Goal: Information Seeking & Learning: Find specific fact

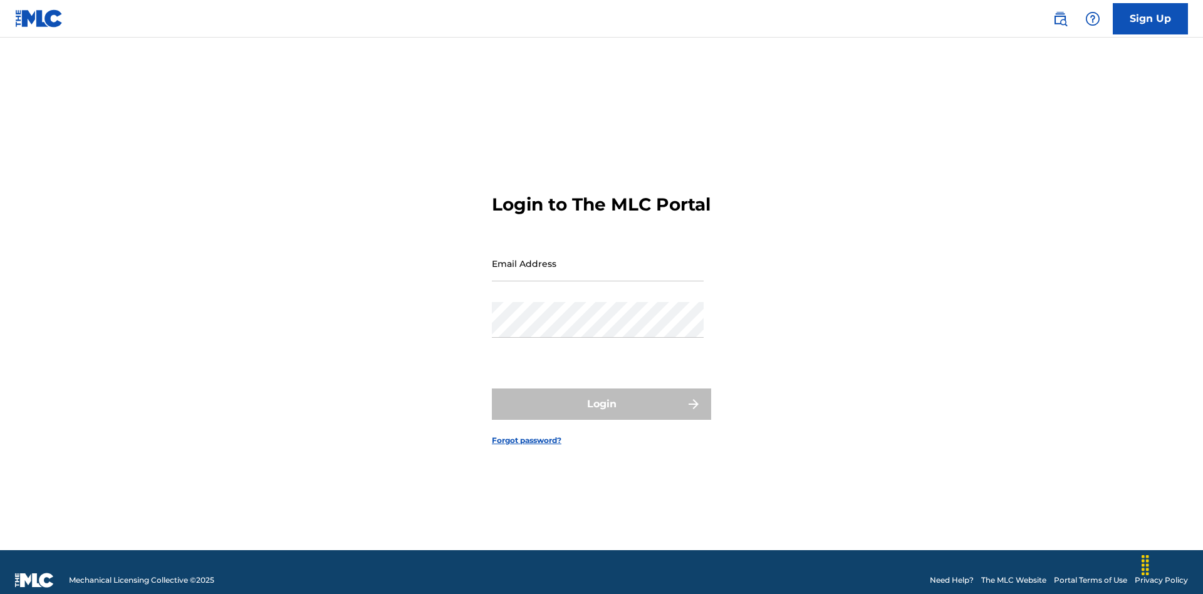
scroll to position [16, 0]
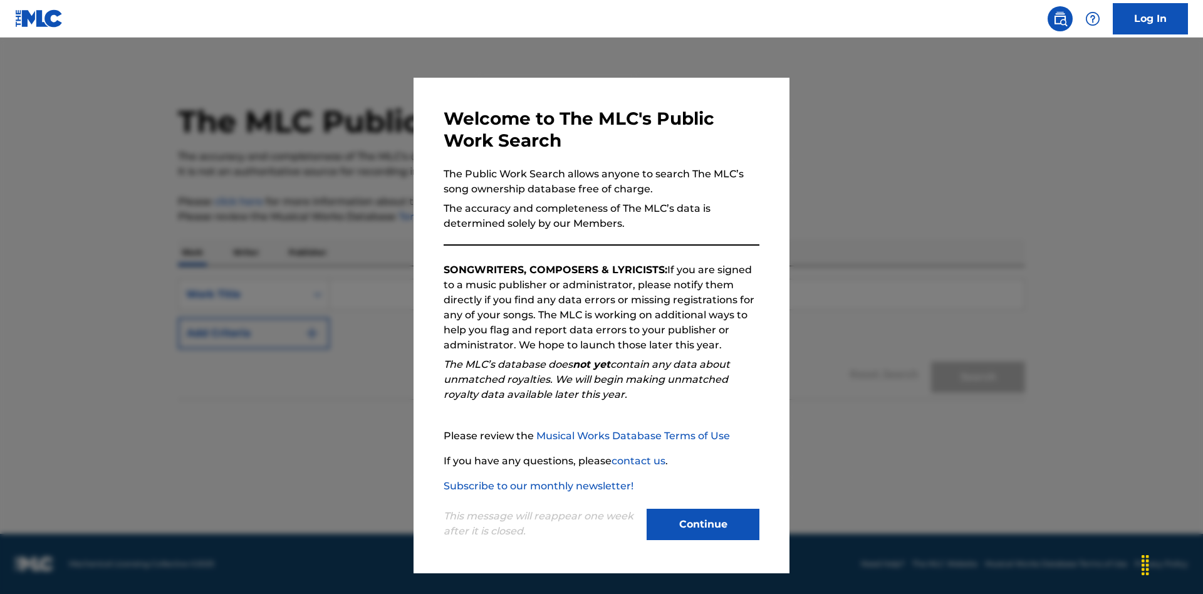
click at [703, 524] on button "Continue" at bounding box center [703, 524] width 113 height 31
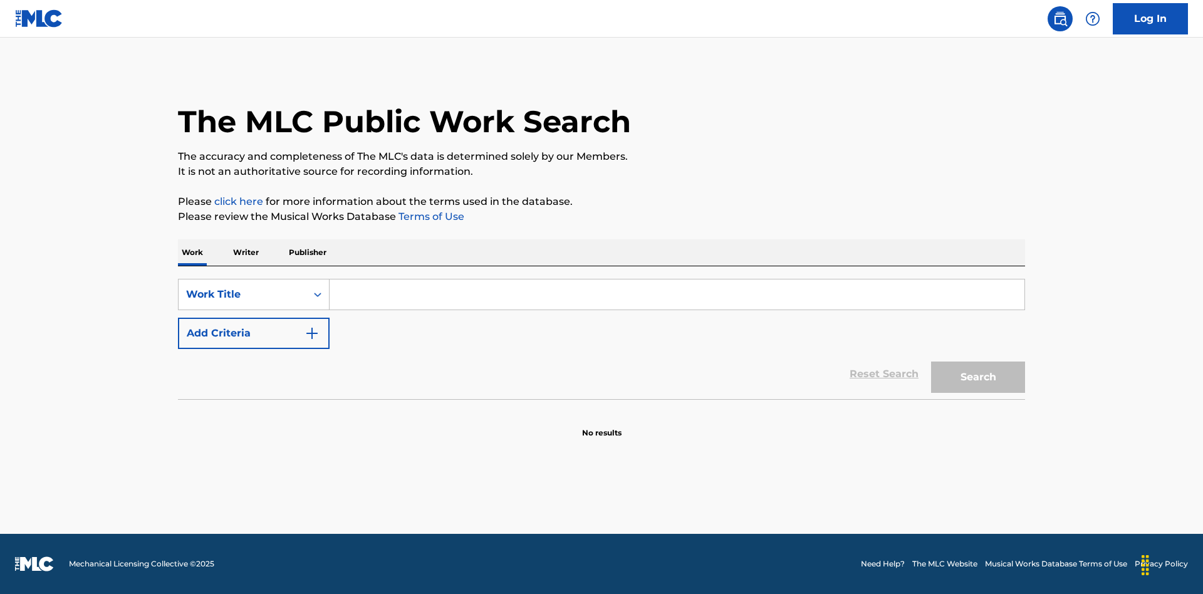
click at [246, 253] on p "Writer" at bounding box center [245, 252] width 33 height 26
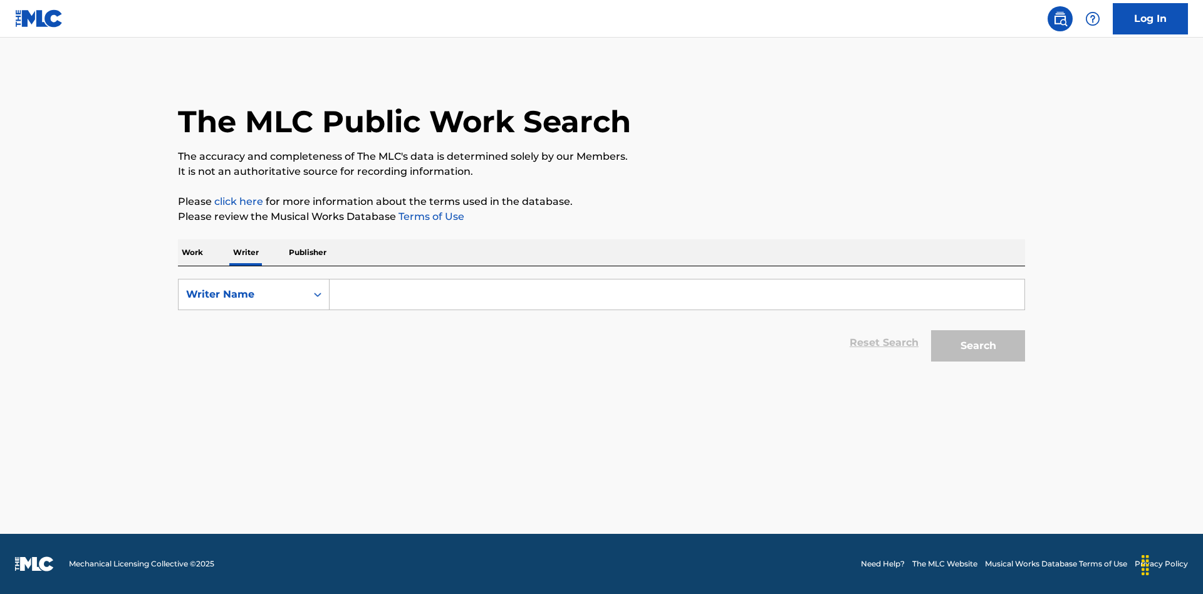
click at [677, 294] on input "Search Form" at bounding box center [677, 294] width 695 height 30
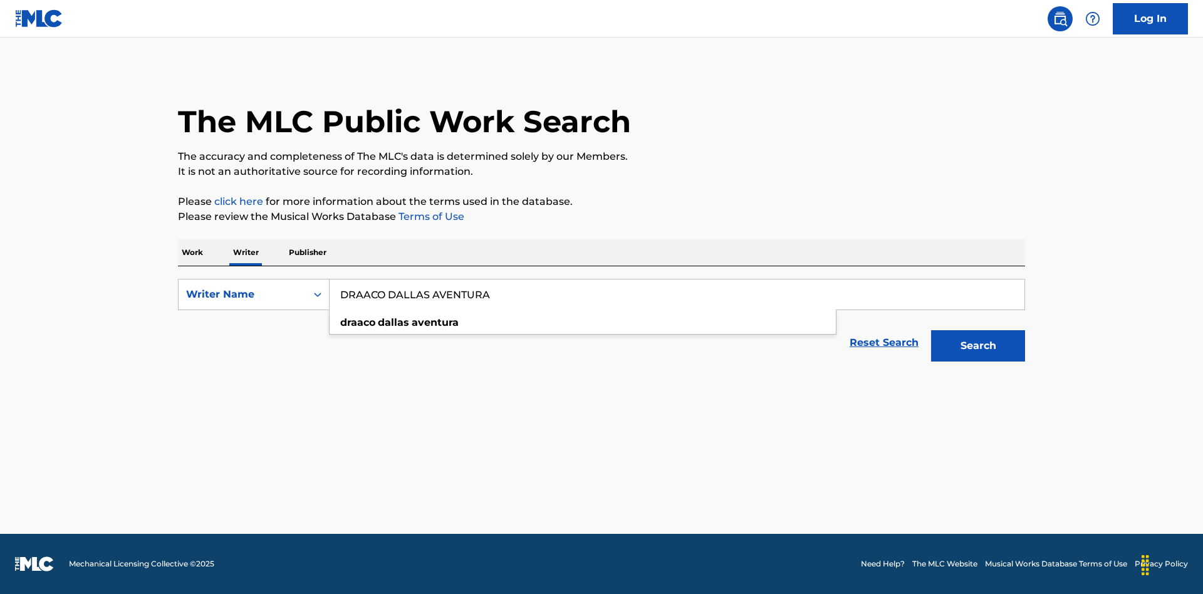
type input "DRAACO DALLAS AVENTURA"
click at [978, 346] on button "Search" at bounding box center [978, 345] width 94 height 31
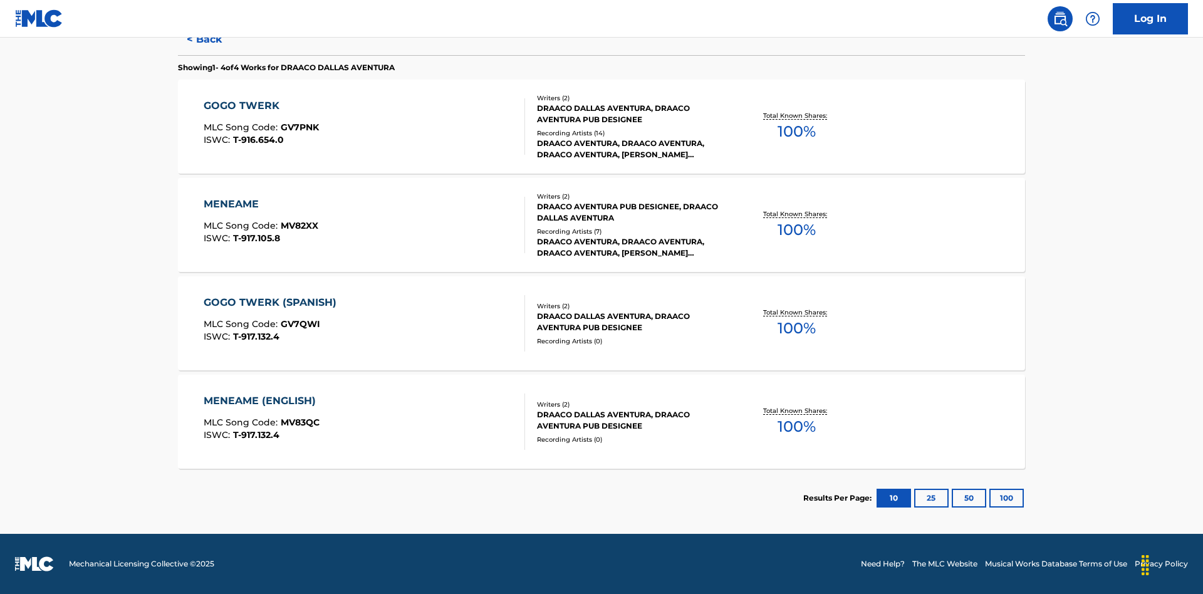
scroll to position [344, 0]
click at [260, 204] on div "MENEAME" at bounding box center [261, 204] width 115 height 15
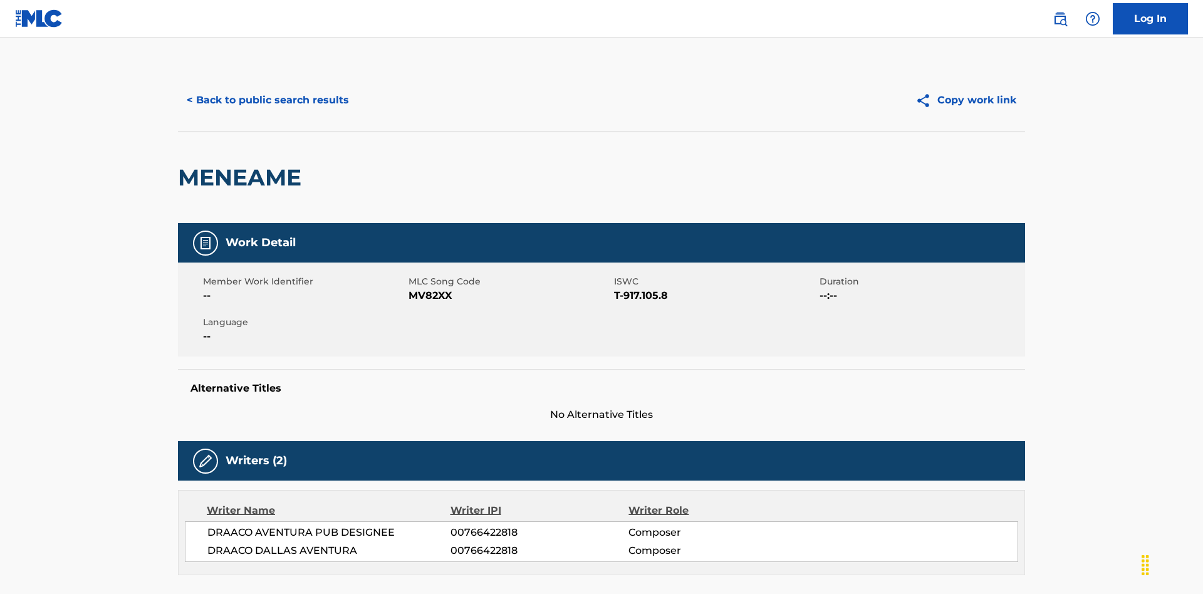
scroll to position [213, 0]
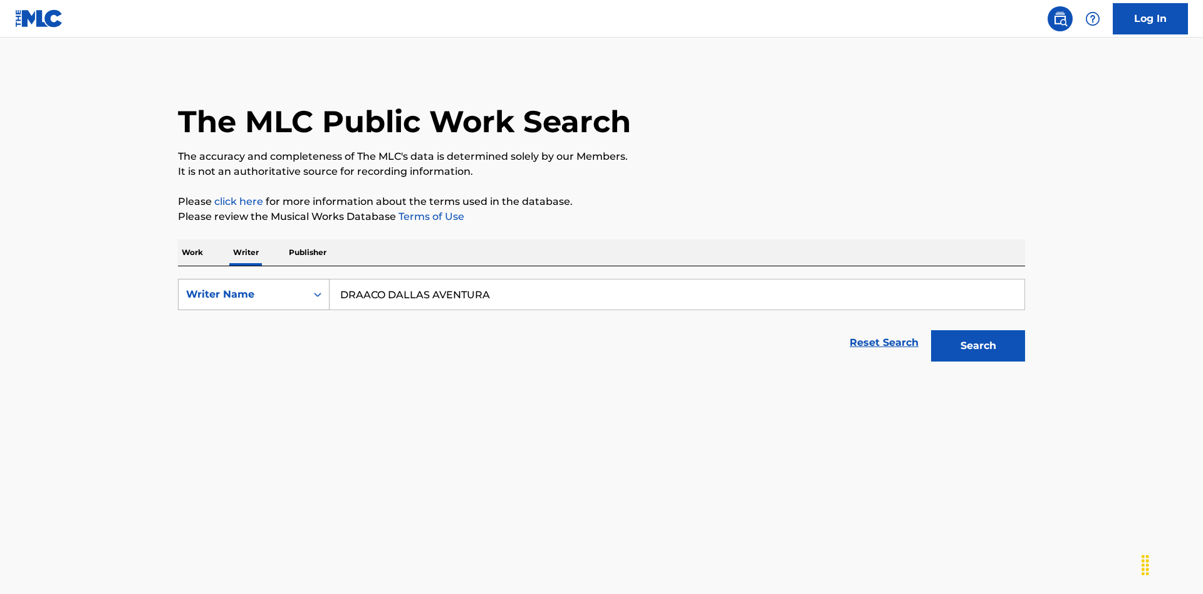
click at [242, 287] on div "Writer Name" at bounding box center [242, 294] width 113 height 15
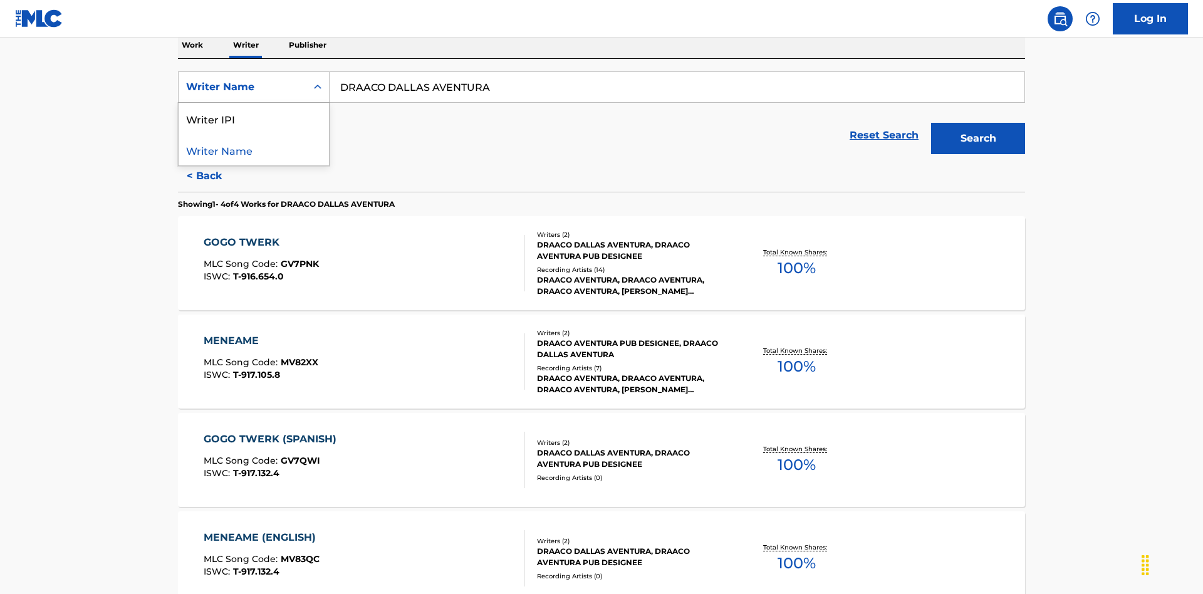
click at [254, 118] on div "Writer IPI" at bounding box center [254, 118] width 150 height 31
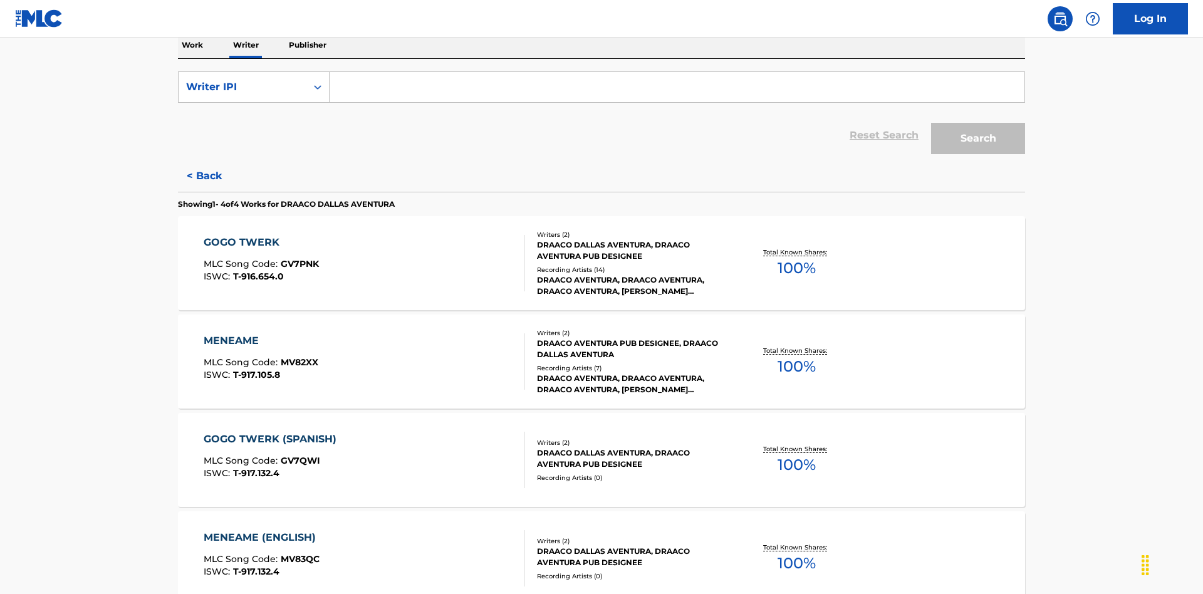
click at [677, 90] on input "Search Form" at bounding box center [677, 87] width 695 height 30
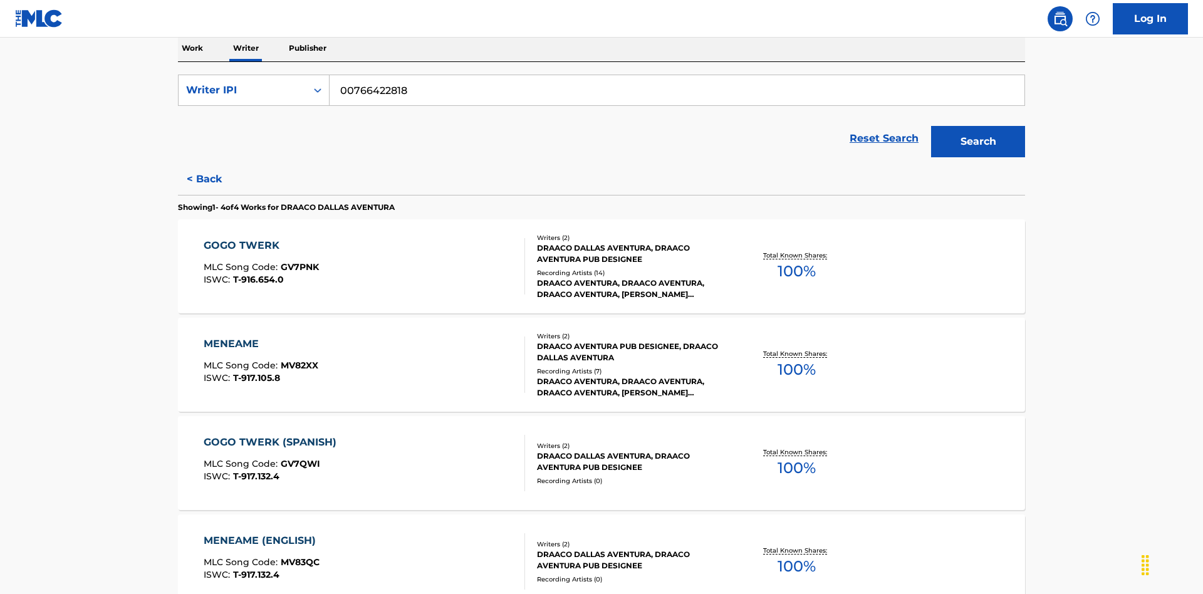
type input "00766422818"
click at [978, 126] on button "Search" at bounding box center [978, 141] width 94 height 31
